Goal: Task Accomplishment & Management: Use online tool/utility

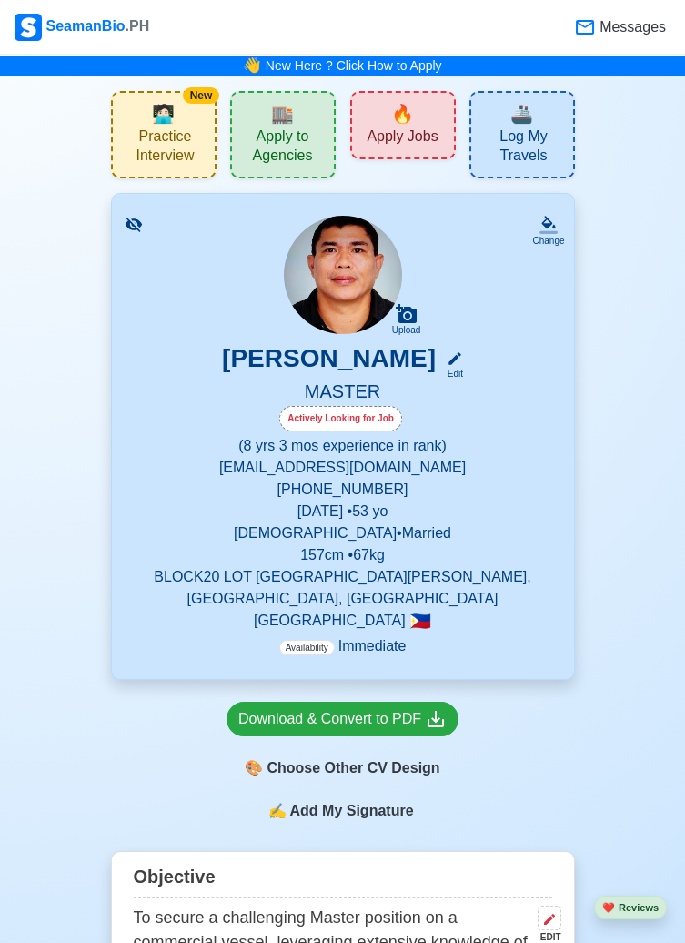
click at [417, 113] on div "🔥 Apply Jobs" at bounding box center [403, 125] width 106 height 68
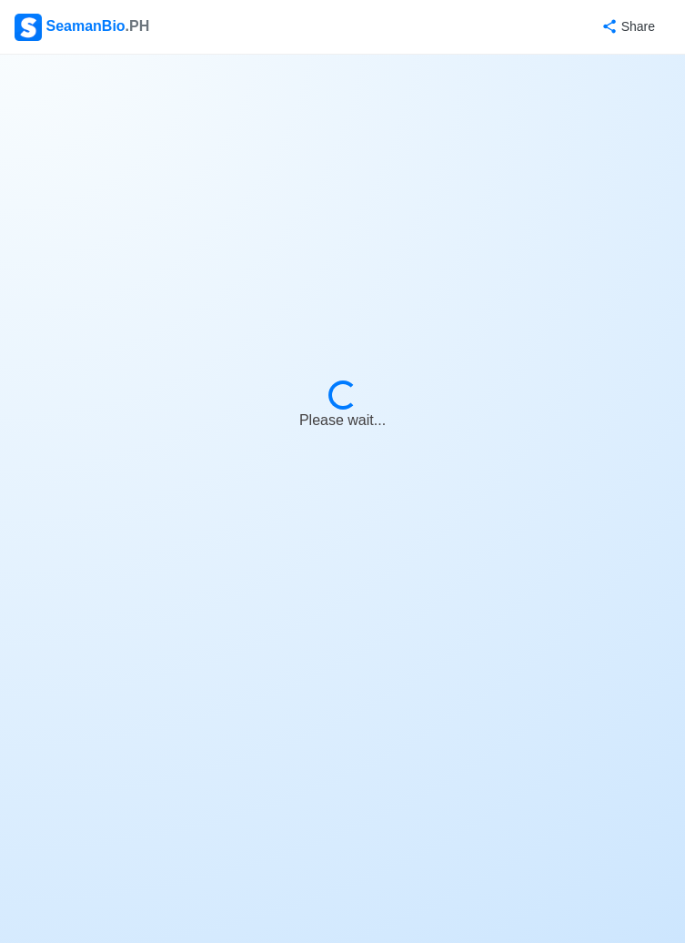
select select "Master"
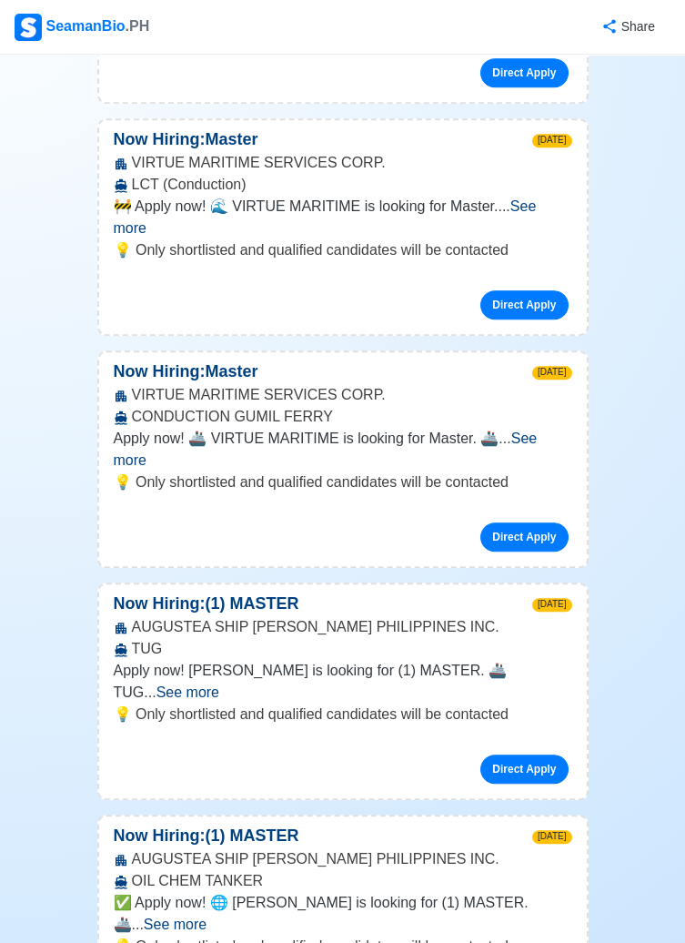
scroll to position [2013, 0]
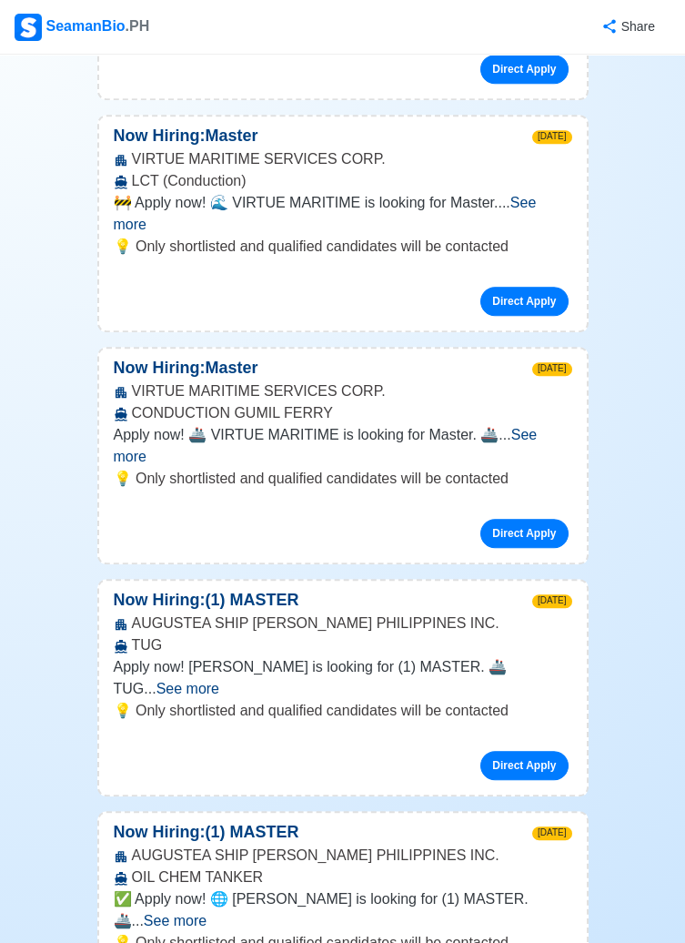
click at [207, 913] on span "See more" at bounding box center [175, 920] width 63 height 15
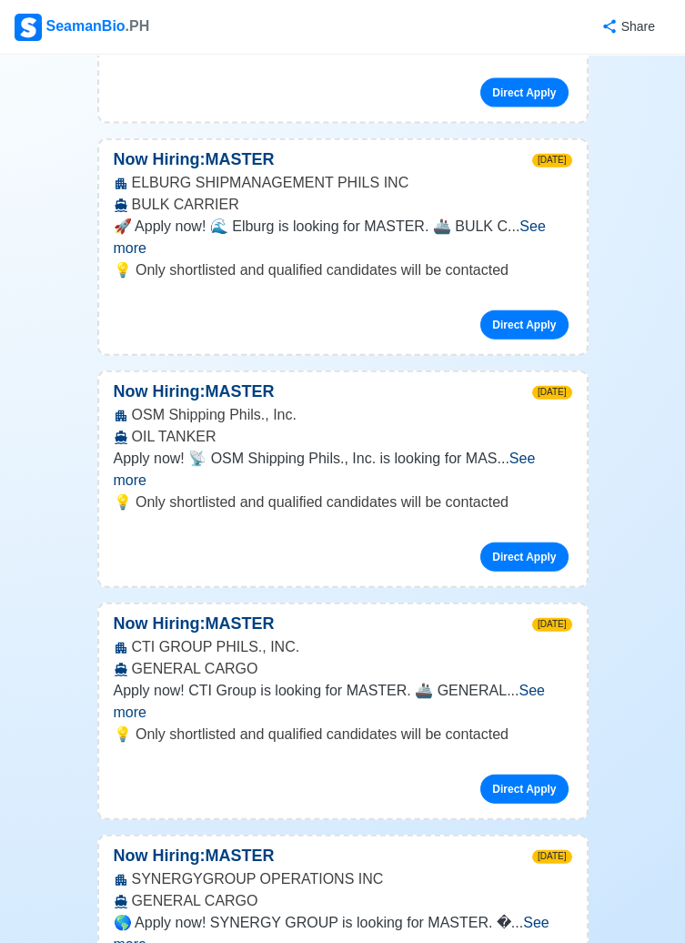
scroll to position [7150, 0]
